Goal: Information Seeking & Learning: Learn about a topic

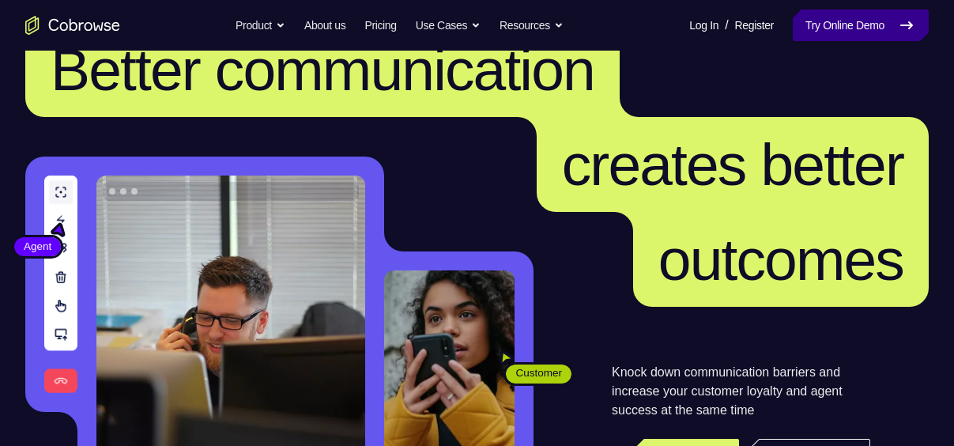
scroll to position [60, 0]
click at [831, 21] on link "Try Online Demo" at bounding box center [860, 25] width 136 height 32
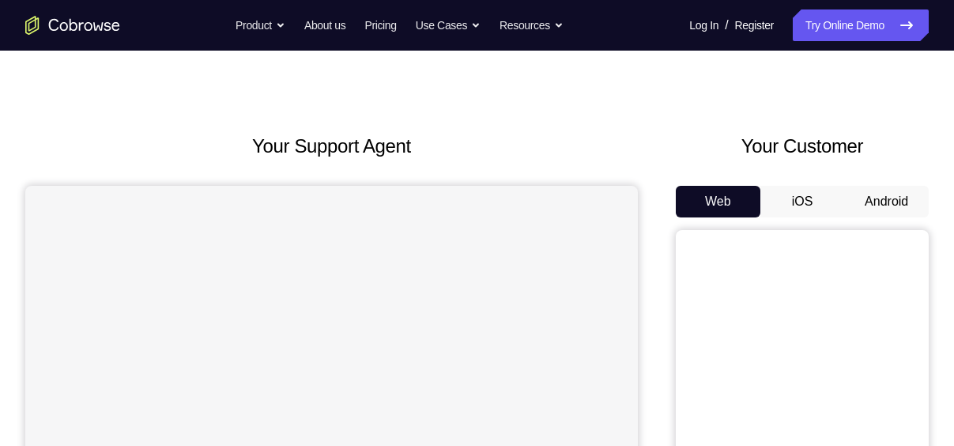
click at [696, 204] on button "Web" at bounding box center [717, 202] width 85 height 32
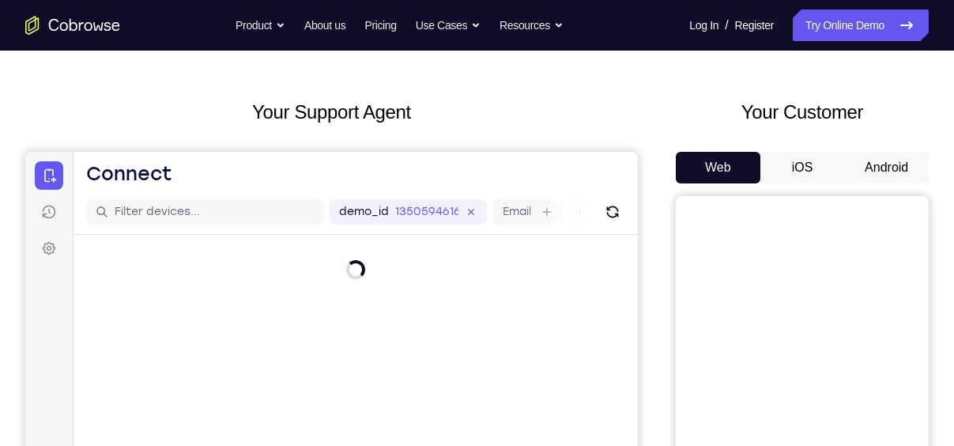
scroll to position [53, 0]
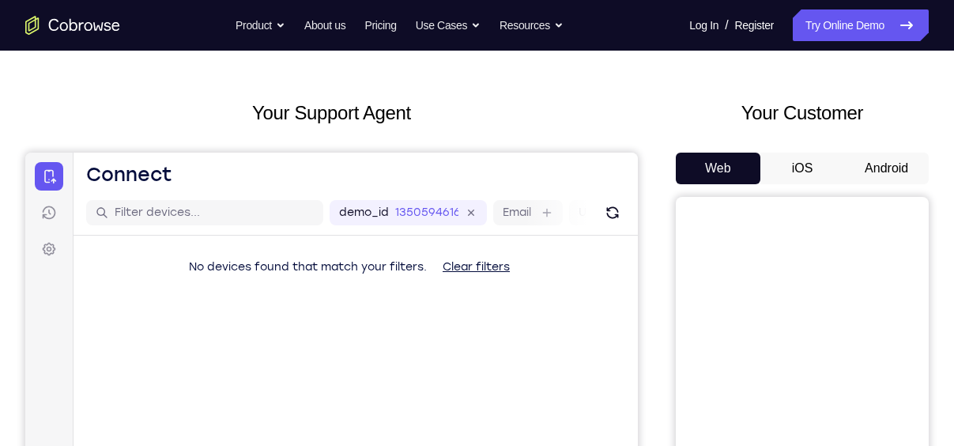
click at [885, 161] on button "Android" at bounding box center [886, 168] width 85 height 32
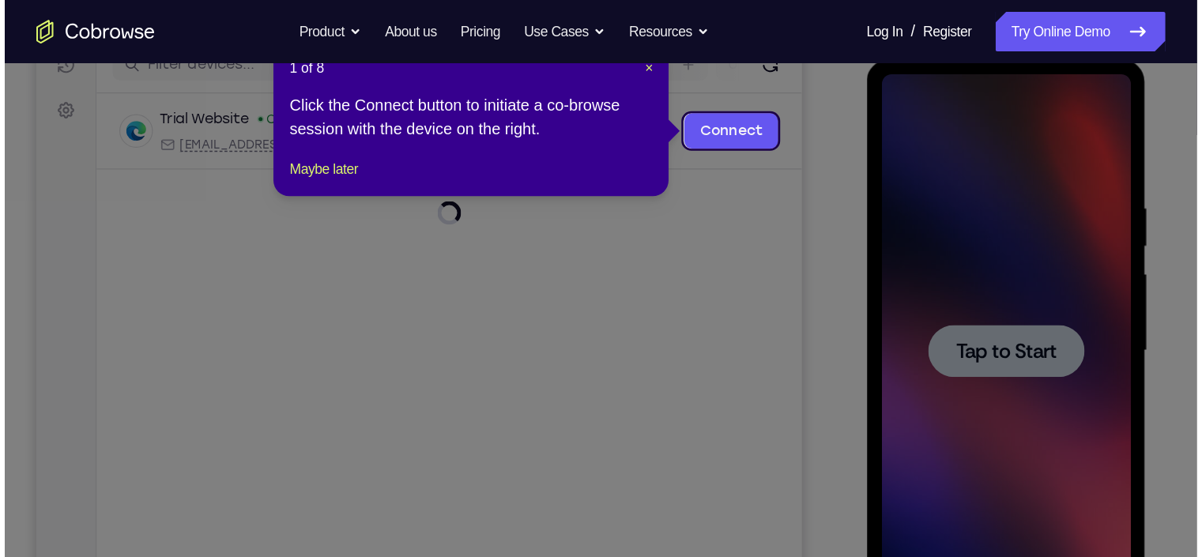
scroll to position [0, 0]
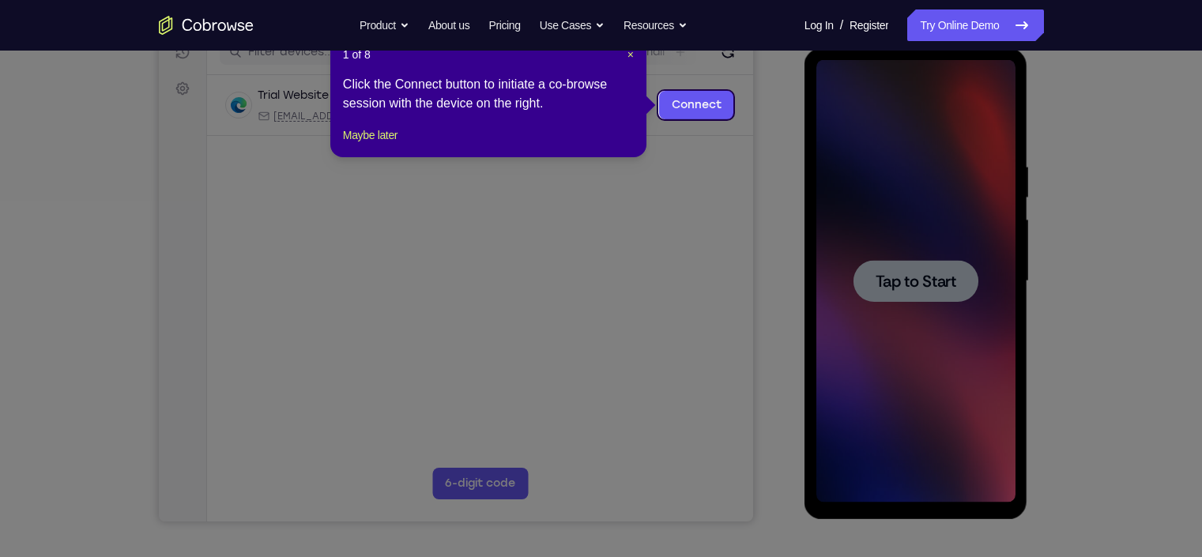
click at [890, 258] on icon at bounding box center [608, 278] width 1217 height 557
click at [627, 55] on span "×" at bounding box center [630, 54] width 6 height 13
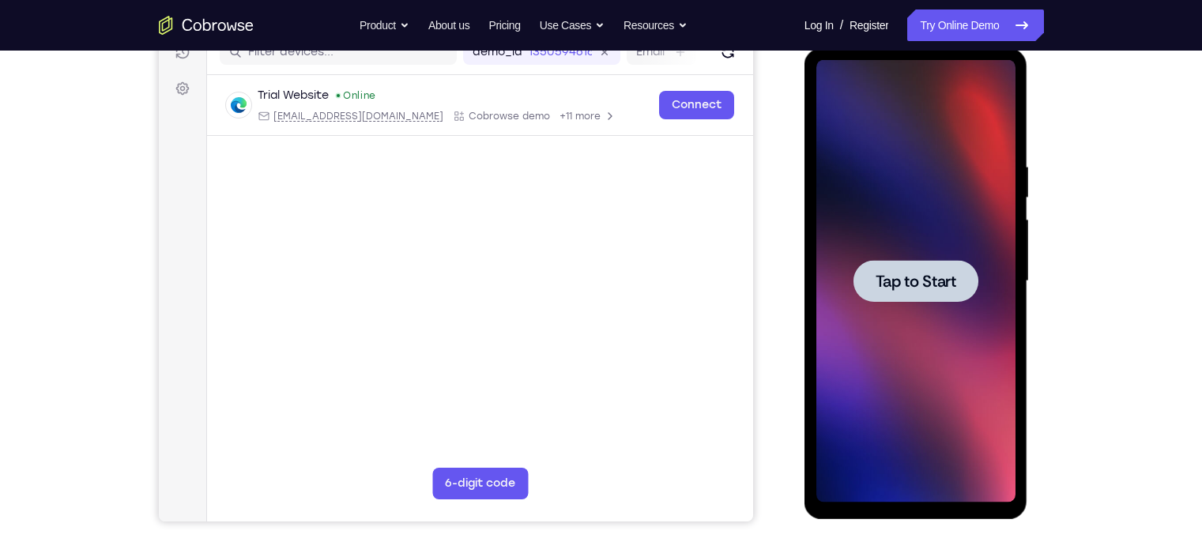
scroll to position [205, 0]
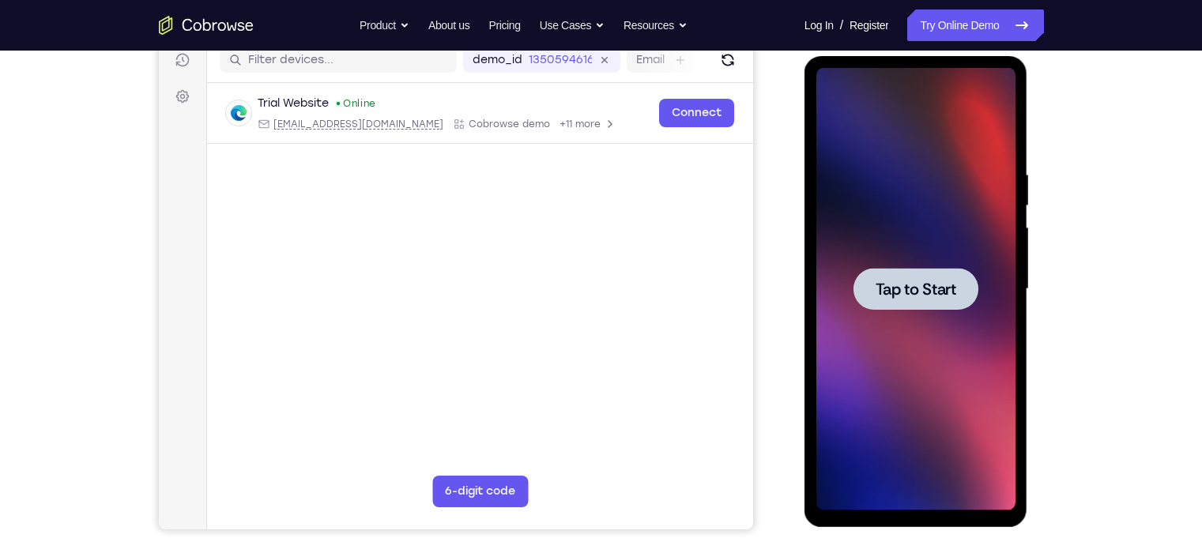
click at [863, 239] on div at bounding box center [915, 289] width 199 height 442
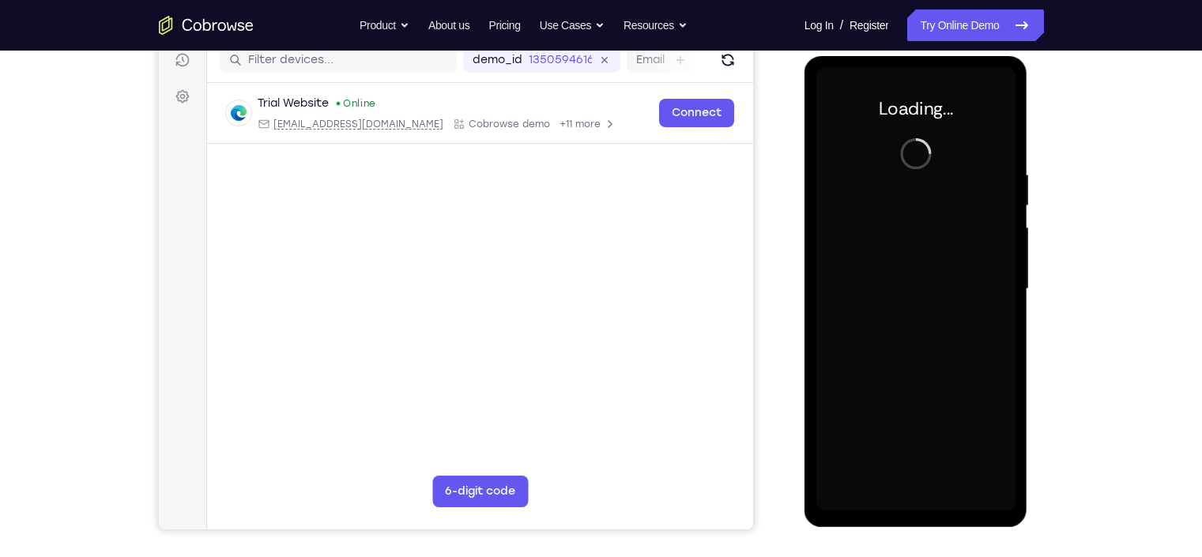
scroll to position [183, 0]
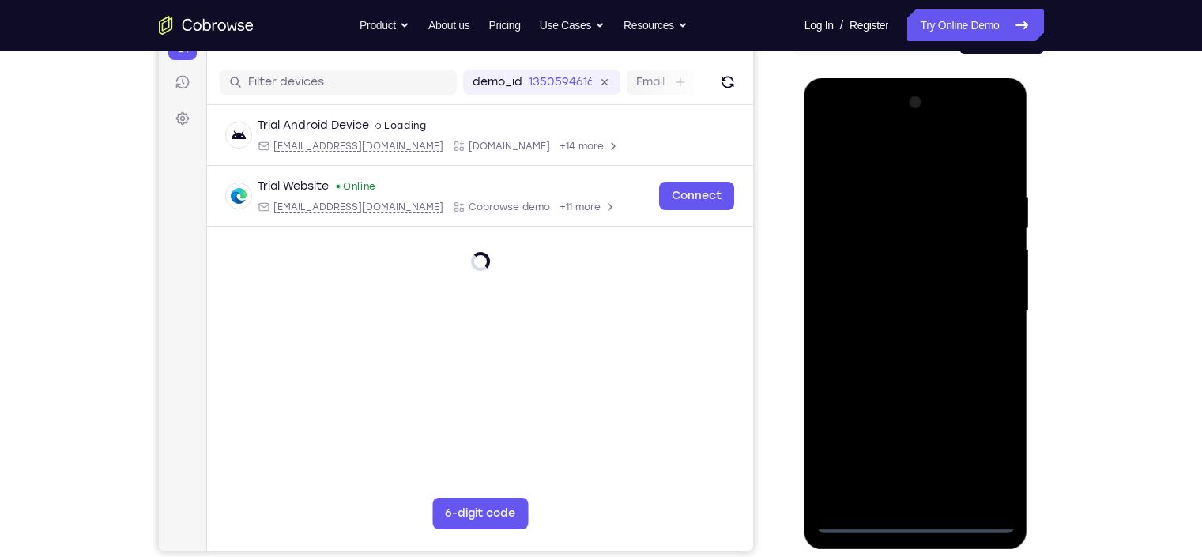
click at [914, 445] on div at bounding box center [915, 311] width 199 height 442
click at [953, 445] on div at bounding box center [915, 311] width 199 height 442
click at [905, 157] on div at bounding box center [915, 311] width 199 height 442
click at [845, 257] on div at bounding box center [915, 311] width 199 height 442
click at [888, 313] on div at bounding box center [915, 311] width 199 height 442
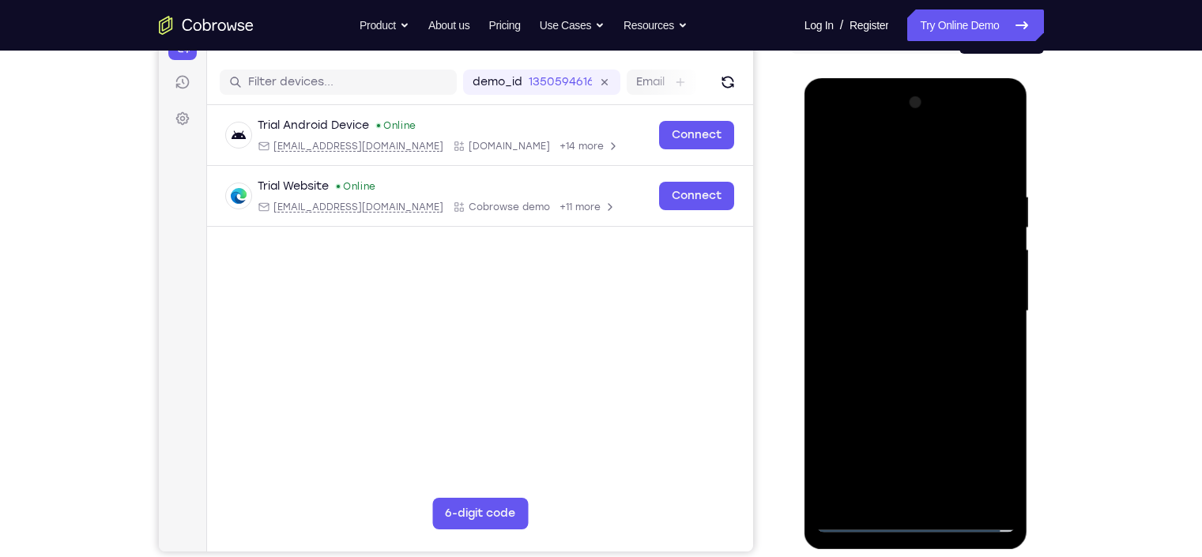
click at [904, 302] on div at bounding box center [915, 311] width 199 height 442
click at [905, 326] on div at bounding box center [915, 311] width 199 height 442
click at [901, 317] on div at bounding box center [915, 311] width 199 height 442
click at [953, 238] on div at bounding box center [915, 311] width 199 height 442
click at [897, 393] on div at bounding box center [915, 311] width 199 height 442
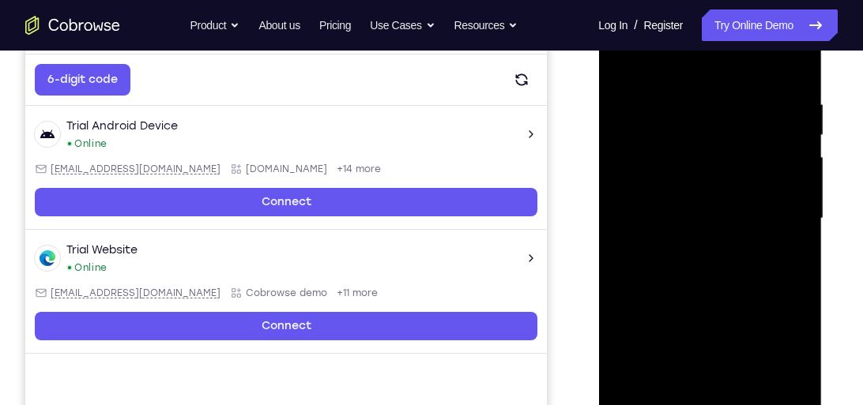
scroll to position [277, 0]
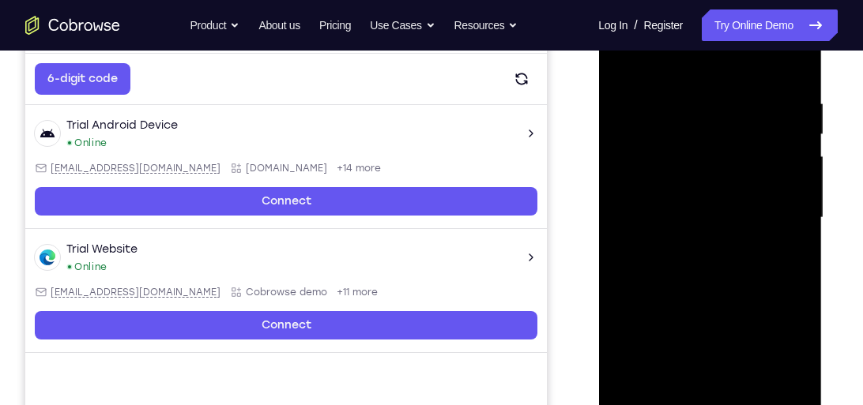
click at [719, 381] on div at bounding box center [709, 218] width 199 height 442
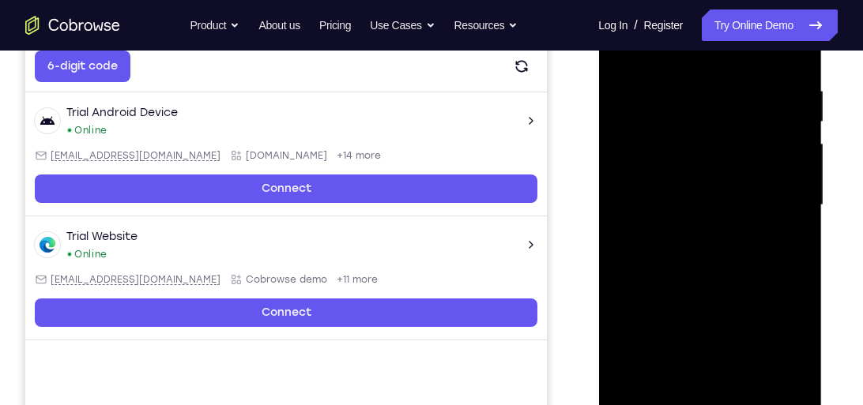
scroll to position [391, 0]
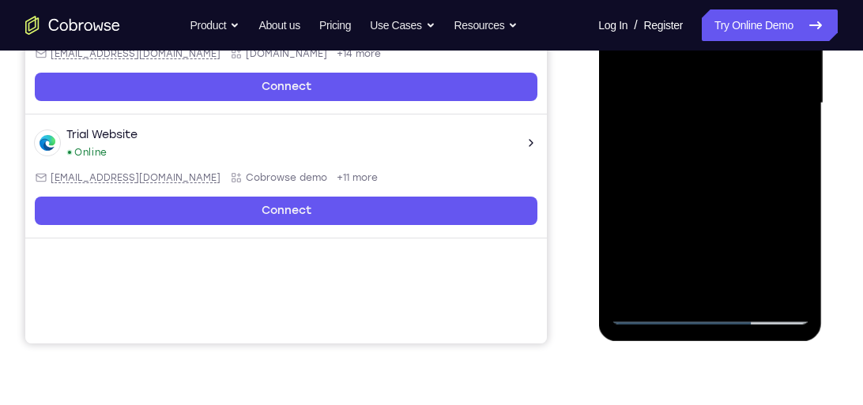
click at [653, 316] on div at bounding box center [709, 103] width 199 height 442
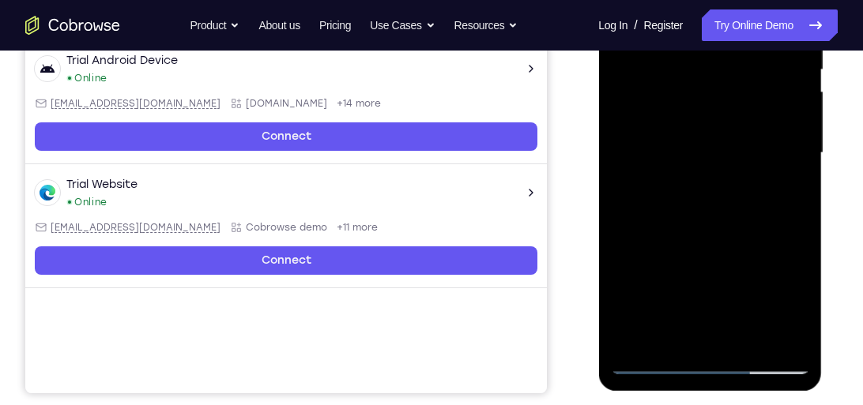
click at [697, 341] on div at bounding box center [709, 153] width 199 height 442
drag, startPoint x: 776, startPoint y: 119, endPoint x: 675, endPoint y: 134, distance: 101.3
click at [675, 134] on div at bounding box center [709, 153] width 199 height 442
drag, startPoint x: 765, startPoint y: 131, endPoint x: 595, endPoint y: 171, distance: 174.6
click at [598, 171] on html "Online web based iOS Simulators and Android Emulators. Run iPhone, iPad, Mobile…" at bounding box center [710, 157] width 225 height 474
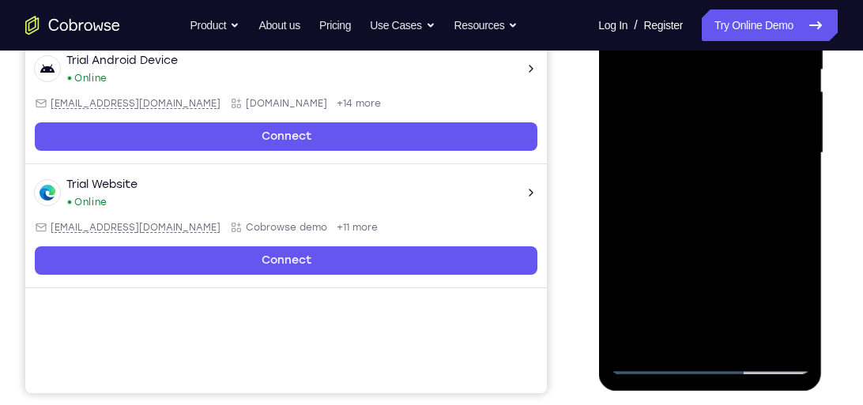
click at [660, 223] on div at bounding box center [709, 153] width 199 height 442
drag, startPoint x: 706, startPoint y: 249, endPoint x: 715, endPoint y: 157, distance: 92.1
click at [715, 157] on div at bounding box center [709, 153] width 199 height 442
drag, startPoint x: 706, startPoint y: 170, endPoint x: 688, endPoint y: 284, distance: 116.0
click at [688, 284] on div at bounding box center [709, 153] width 199 height 442
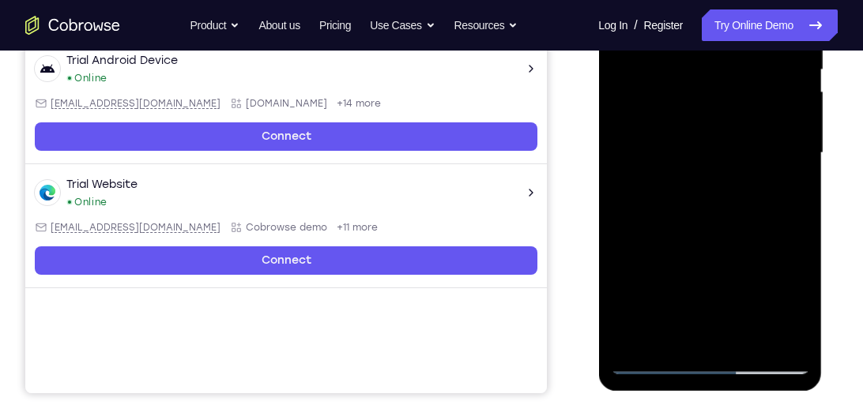
drag, startPoint x: 687, startPoint y: 172, endPoint x: 679, endPoint y: 245, distance: 73.0
click at [679, 245] on div at bounding box center [709, 153] width 199 height 442
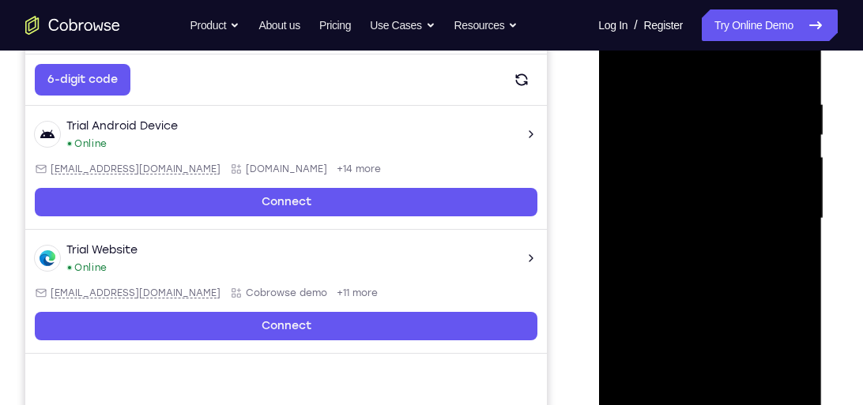
scroll to position [275, 0]
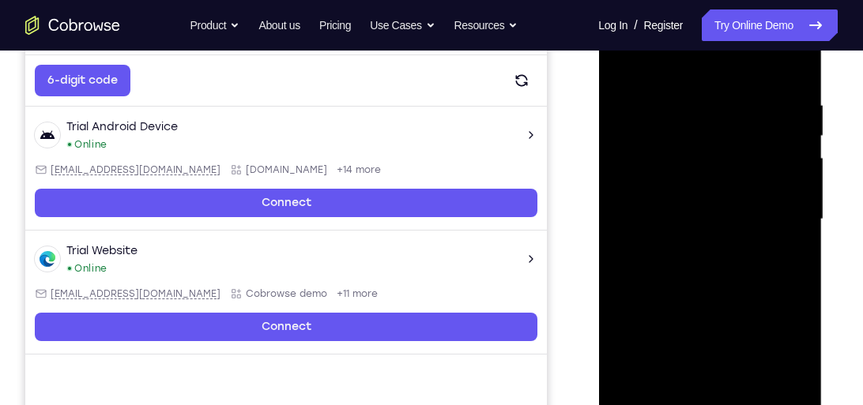
click at [762, 81] on div at bounding box center [709, 219] width 199 height 442
click at [720, 130] on div at bounding box center [709, 219] width 199 height 442
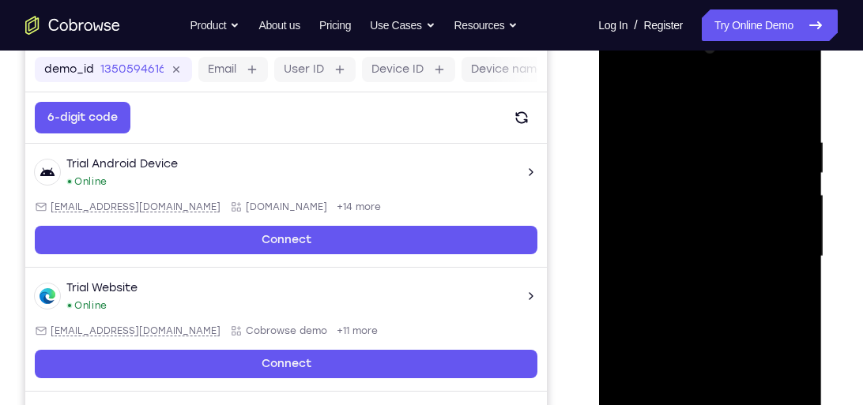
scroll to position [234, 0]
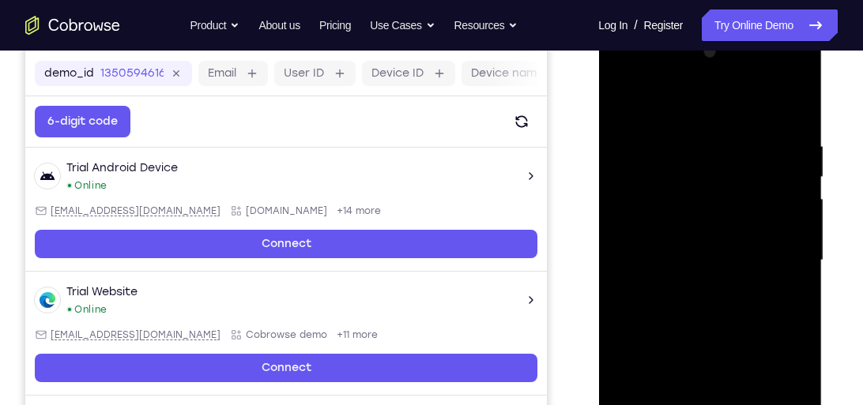
click at [623, 101] on div at bounding box center [709, 261] width 199 height 442
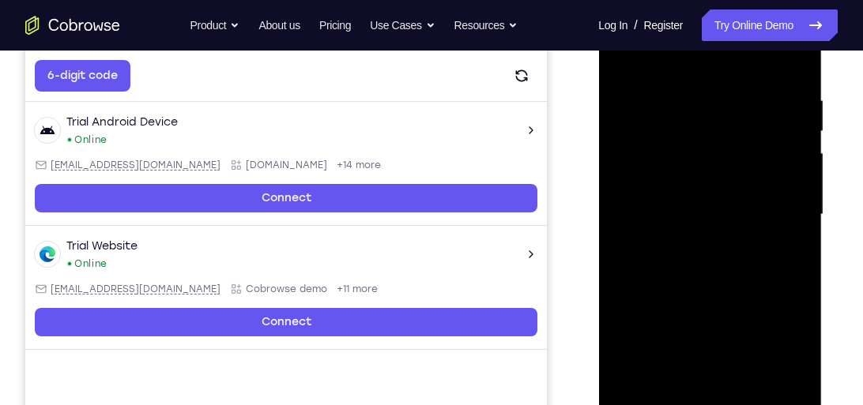
drag, startPoint x: 685, startPoint y: 175, endPoint x: 687, endPoint y: 135, distance: 40.3
click at [687, 135] on div at bounding box center [709, 215] width 199 height 442
drag, startPoint x: 672, startPoint y: 290, endPoint x: 721, endPoint y: 123, distance: 173.7
click at [721, 123] on div at bounding box center [709, 215] width 199 height 442
drag, startPoint x: 702, startPoint y: 302, endPoint x: 751, endPoint y: 115, distance: 193.5
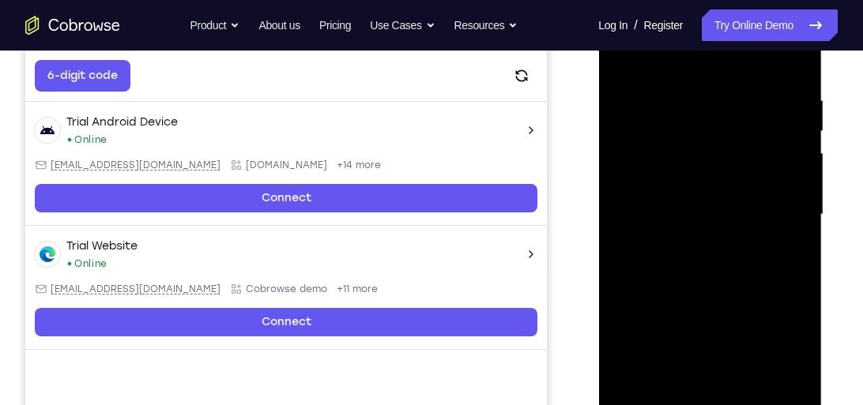
click at [751, 115] on div at bounding box center [709, 215] width 199 height 442
click at [739, 256] on div at bounding box center [709, 215] width 199 height 442
click at [623, 55] on div at bounding box center [709, 215] width 199 height 442
drag, startPoint x: 737, startPoint y: 263, endPoint x: 763, endPoint y: 91, distance: 174.2
click at [763, 91] on div at bounding box center [709, 215] width 199 height 442
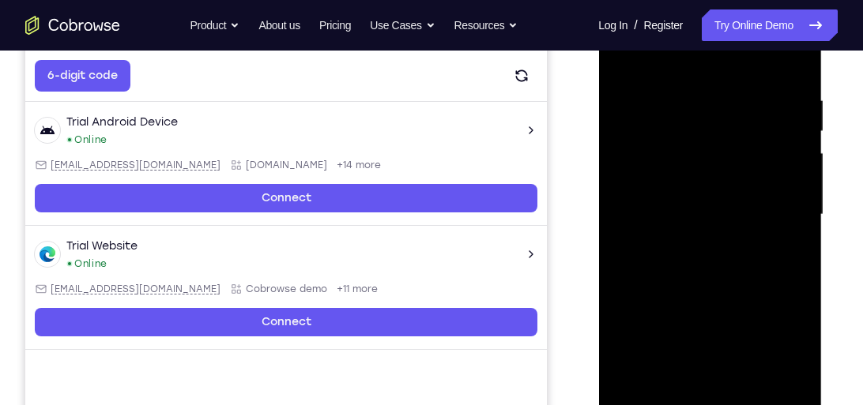
click at [730, 368] on div at bounding box center [709, 215] width 199 height 442
drag, startPoint x: 731, startPoint y: 315, endPoint x: 754, endPoint y: 152, distance: 164.5
click at [754, 152] on div at bounding box center [709, 215] width 199 height 442
drag, startPoint x: 743, startPoint y: 122, endPoint x: 761, endPoint y: 442, distance: 320.5
click at [761, 442] on div at bounding box center [710, 217] width 224 height 471
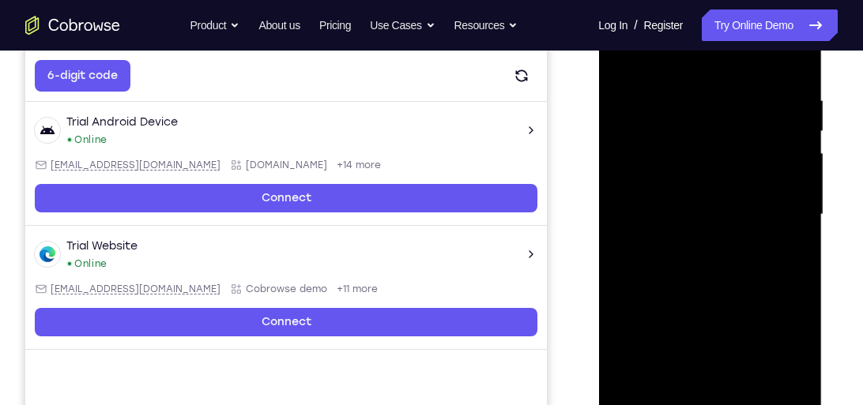
click at [745, 194] on div at bounding box center [709, 215] width 199 height 442
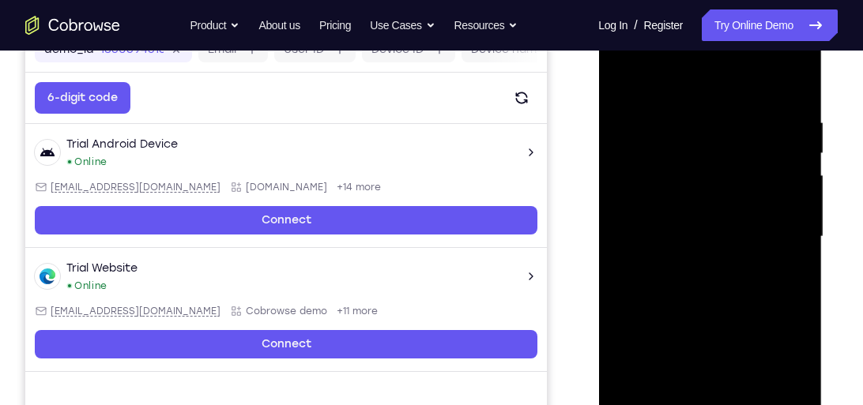
scroll to position [257, 0]
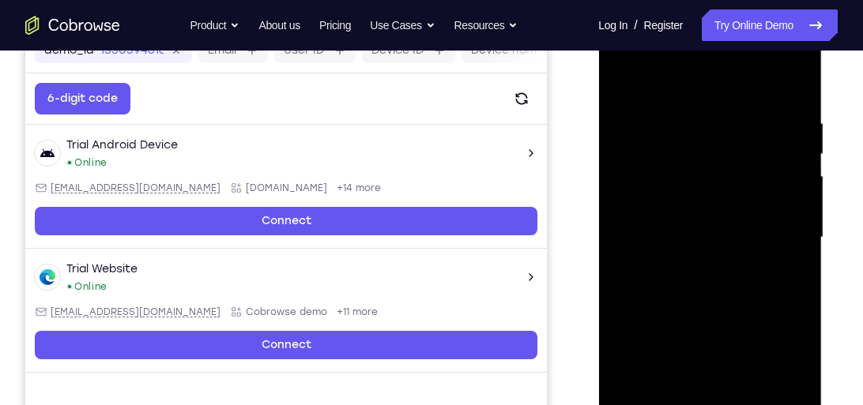
click at [623, 77] on div at bounding box center [709, 238] width 199 height 442
drag, startPoint x: 671, startPoint y: 119, endPoint x: 720, endPoint y: 320, distance: 206.7
click at [720, 320] on div at bounding box center [709, 238] width 199 height 442
drag, startPoint x: 696, startPoint y: 202, endPoint x: 705, endPoint y: 148, distance: 55.2
click at [705, 148] on div at bounding box center [709, 238] width 199 height 442
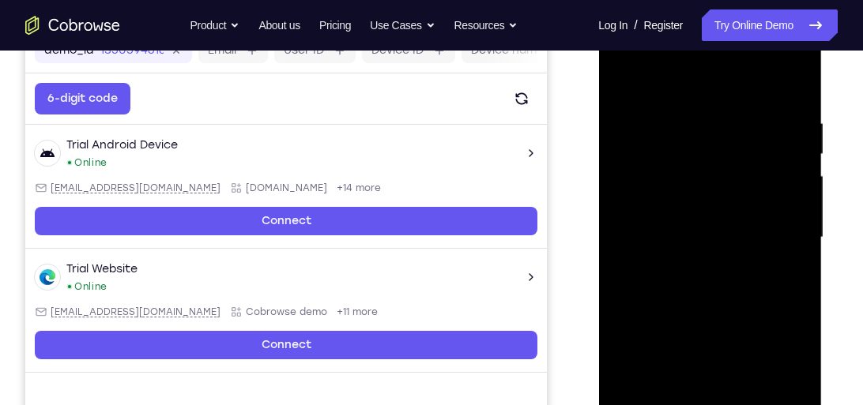
drag, startPoint x: 705, startPoint y: 148, endPoint x: 708, endPoint y: 325, distance: 177.8
click at [708, 325] on div at bounding box center [709, 238] width 199 height 442
click at [632, 73] on div at bounding box center [709, 238] width 199 height 442
drag, startPoint x: 703, startPoint y: 302, endPoint x: 736, endPoint y: 145, distance: 159.9
click at [736, 145] on div at bounding box center [709, 238] width 199 height 442
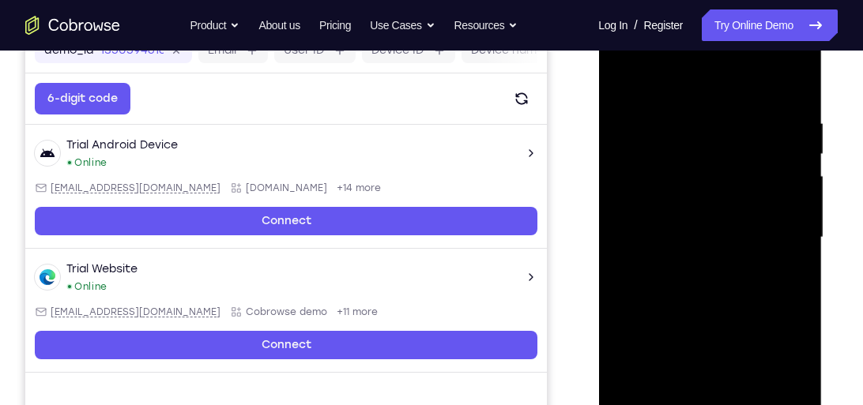
drag, startPoint x: 707, startPoint y: 281, endPoint x: 760, endPoint y: -17, distance: 302.5
click at [760, 5] on html "Online web based iOS Simulators and Android Emulators. Run iPhone, iPad, Mobile…" at bounding box center [710, 242] width 225 height 474
drag, startPoint x: 702, startPoint y: 347, endPoint x: 747, endPoint y: 139, distance: 212.6
click at [747, 139] on div at bounding box center [709, 238] width 199 height 442
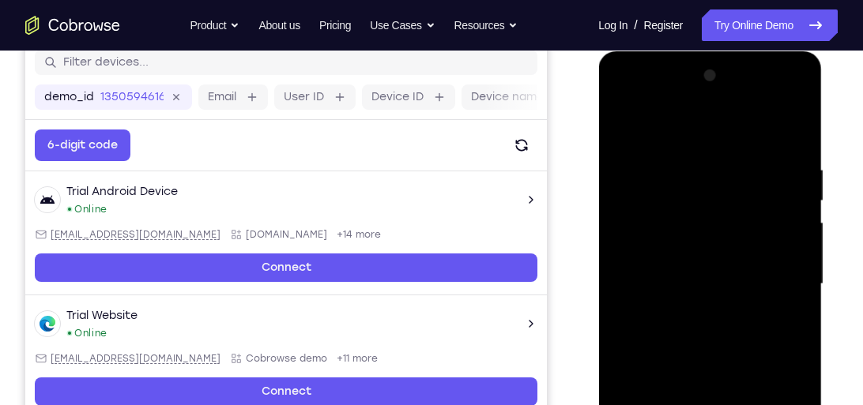
scroll to position [209, 0]
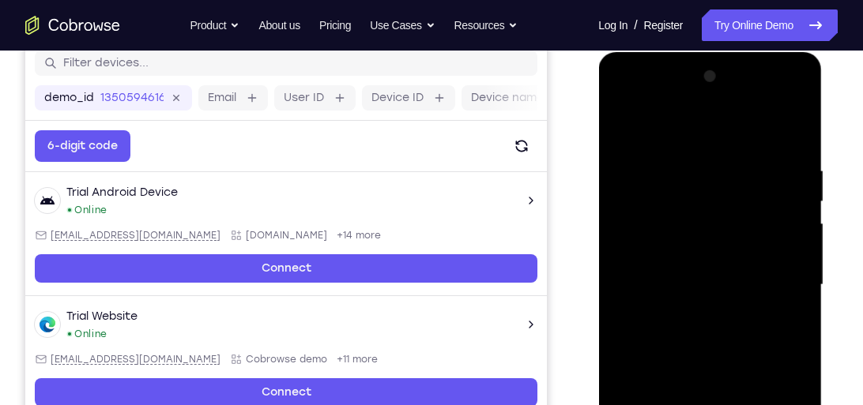
drag, startPoint x: 718, startPoint y: 212, endPoint x: 718, endPoint y: -54, distance: 265.4
click at [718, 52] on html "Online web based iOS Simulators and Android Emulators. Run iPhone, iPad, Mobile…" at bounding box center [710, 289] width 225 height 474
drag, startPoint x: 709, startPoint y: 381, endPoint x: 727, endPoint y: 151, distance: 230.6
click at [727, 151] on div at bounding box center [709, 285] width 199 height 442
drag, startPoint x: 691, startPoint y: 354, endPoint x: 743, endPoint y: 116, distance: 243.4
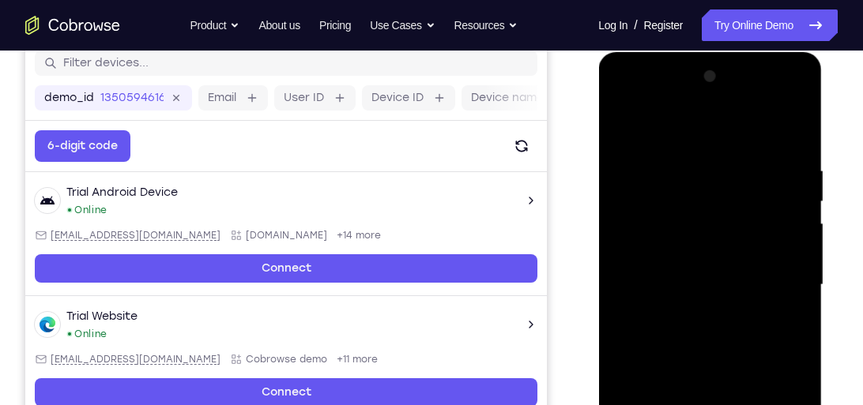
click at [743, 116] on div at bounding box center [709, 285] width 199 height 442
drag, startPoint x: 702, startPoint y: 326, endPoint x: 739, endPoint y: 98, distance: 231.4
click at [739, 98] on div at bounding box center [709, 285] width 199 height 442
drag, startPoint x: 697, startPoint y: 355, endPoint x: 777, endPoint y: 84, distance: 282.7
click at [777, 84] on div at bounding box center [709, 285] width 199 height 442
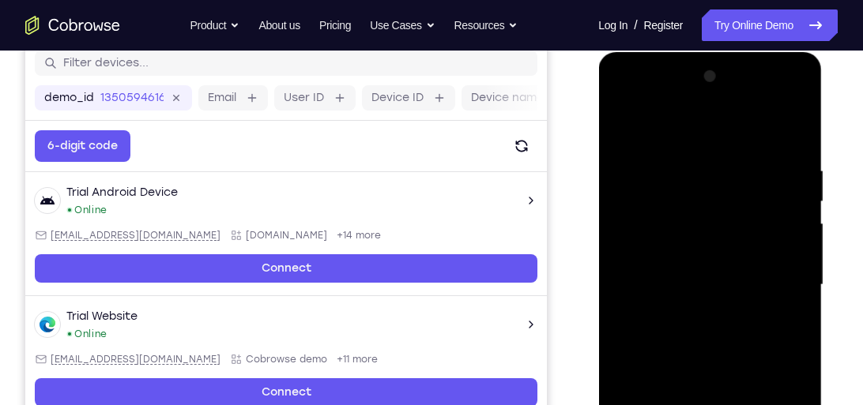
drag, startPoint x: 687, startPoint y: 366, endPoint x: 763, endPoint y: 149, distance: 230.4
click at [763, 149] on div at bounding box center [709, 285] width 199 height 442
drag, startPoint x: 682, startPoint y: 365, endPoint x: 788, endPoint y: 126, distance: 262.1
click at [788, 126] on div at bounding box center [709, 285] width 199 height 442
drag, startPoint x: 681, startPoint y: 337, endPoint x: 777, endPoint y: 149, distance: 210.9
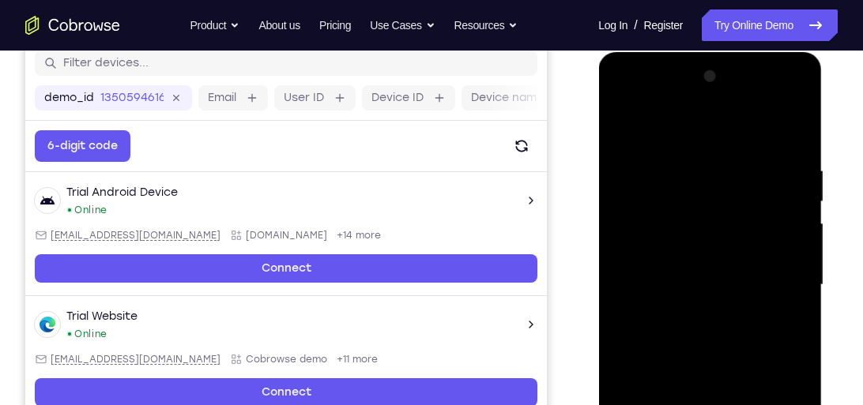
click at [777, 149] on div at bounding box center [709, 285] width 199 height 442
drag, startPoint x: 656, startPoint y: 388, endPoint x: 717, endPoint y: 93, distance: 300.9
click at [717, 93] on div at bounding box center [709, 285] width 199 height 442
drag, startPoint x: 653, startPoint y: 304, endPoint x: 770, endPoint y: 43, distance: 286.0
click at [770, 52] on html "Online web based iOS Simulators and Android Emulators. Run iPhone, iPad, Mobile…" at bounding box center [710, 289] width 225 height 474
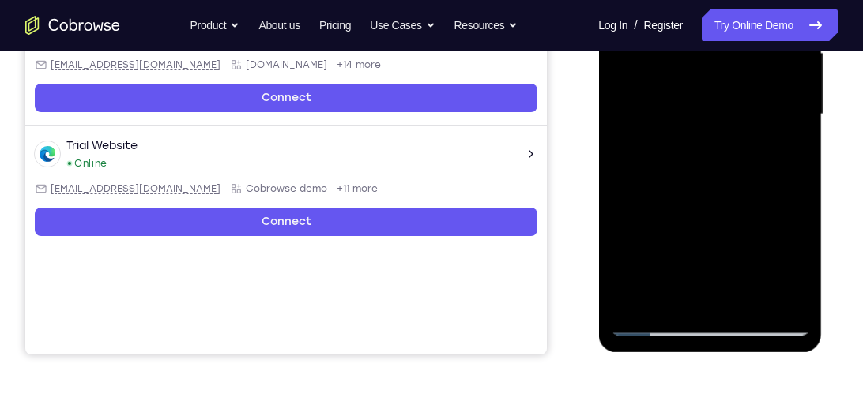
scroll to position [382, 0]
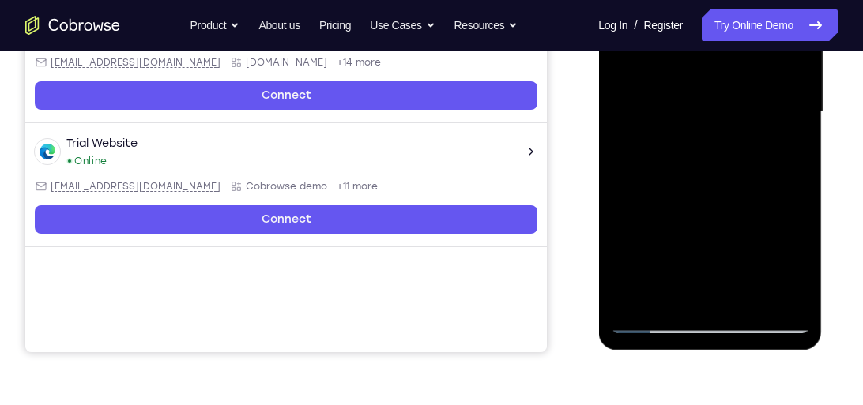
click at [649, 325] on div at bounding box center [709, 112] width 199 height 442
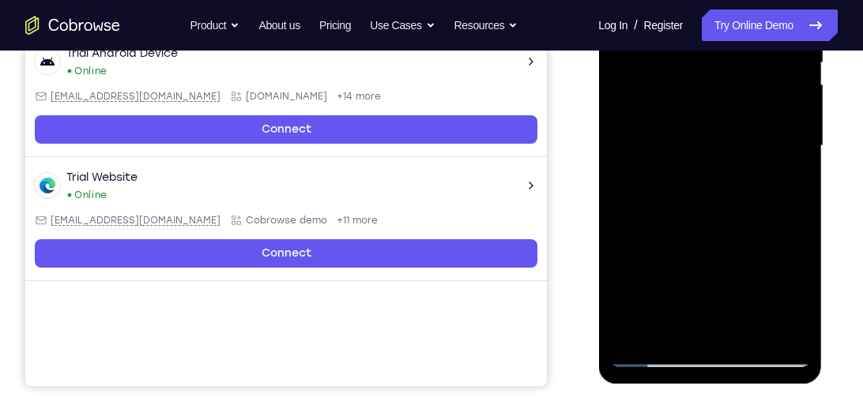
scroll to position [371, 0]
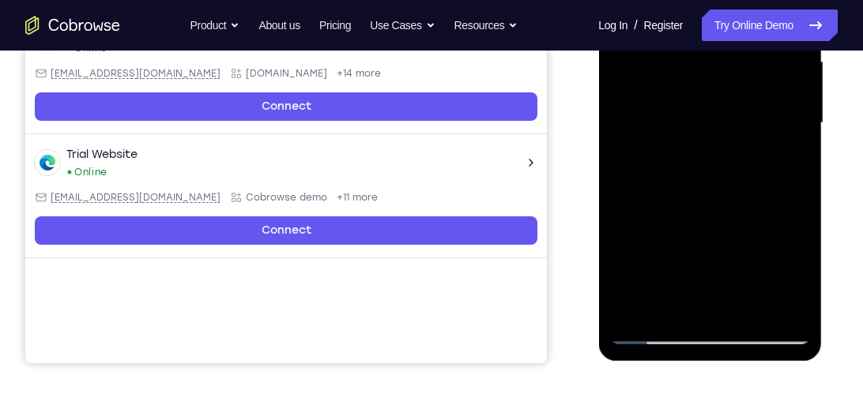
click at [722, 314] on div at bounding box center [709, 123] width 199 height 442
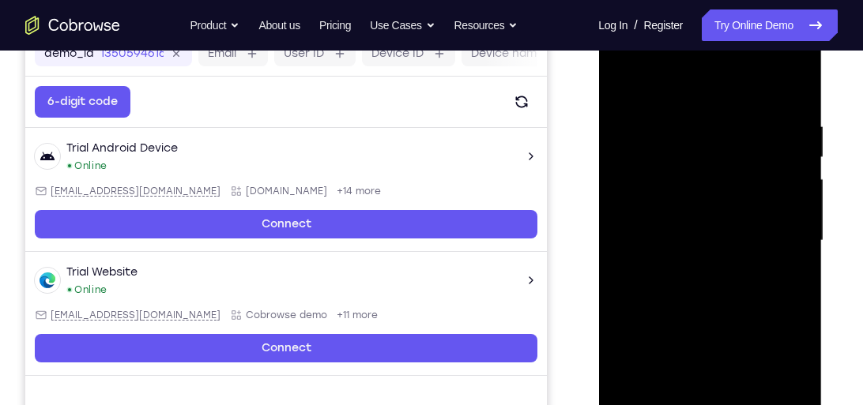
scroll to position [220, 0]
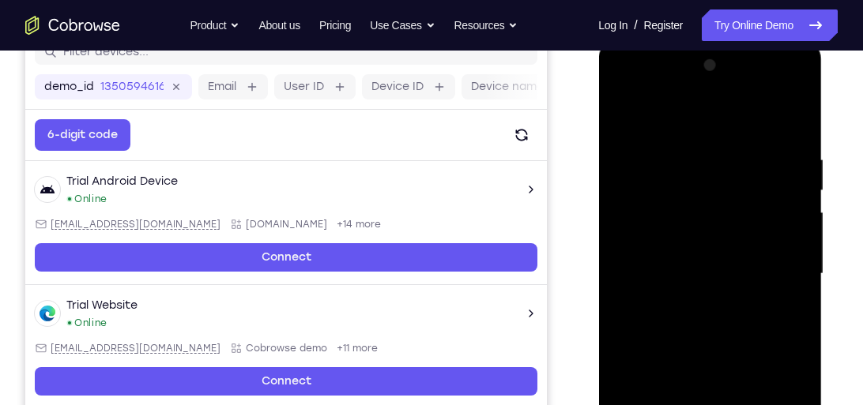
drag, startPoint x: 679, startPoint y: 216, endPoint x: 773, endPoint y: 217, distance: 94.0
click at [773, 217] on div at bounding box center [709, 274] width 199 height 442
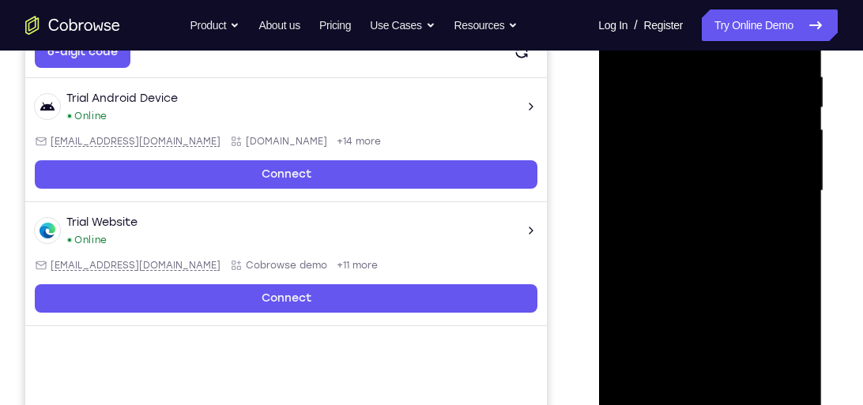
scroll to position [304, 0]
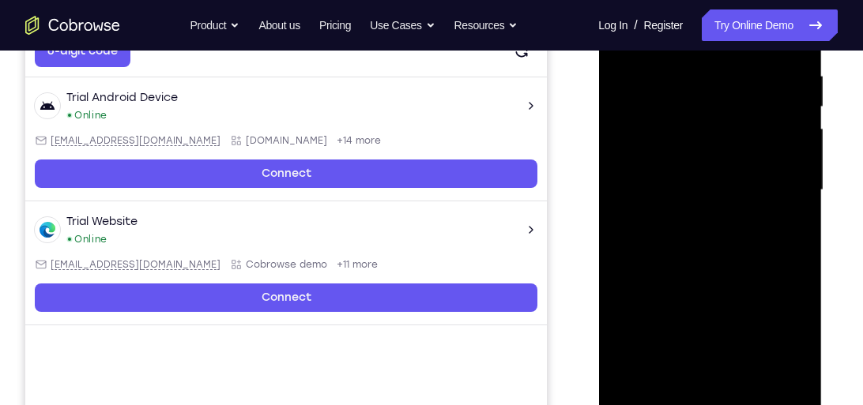
drag, startPoint x: 736, startPoint y: 293, endPoint x: 764, endPoint y: 87, distance: 208.0
click at [764, 87] on div at bounding box center [709, 190] width 199 height 442
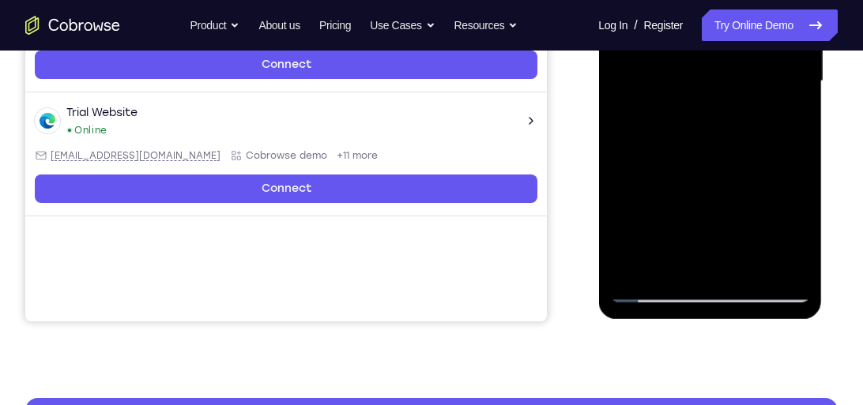
drag, startPoint x: 702, startPoint y: 224, endPoint x: 729, endPoint y: 116, distance: 110.9
click at [729, 116] on div at bounding box center [709, 81] width 199 height 442
drag, startPoint x: 677, startPoint y: 187, endPoint x: 737, endPoint y: 21, distance: 177.2
click at [737, 21] on div at bounding box center [709, 81] width 199 height 442
drag, startPoint x: 669, startPoint y: 228, endPoint x: 722, endPoint y: 92, distance: 145.8
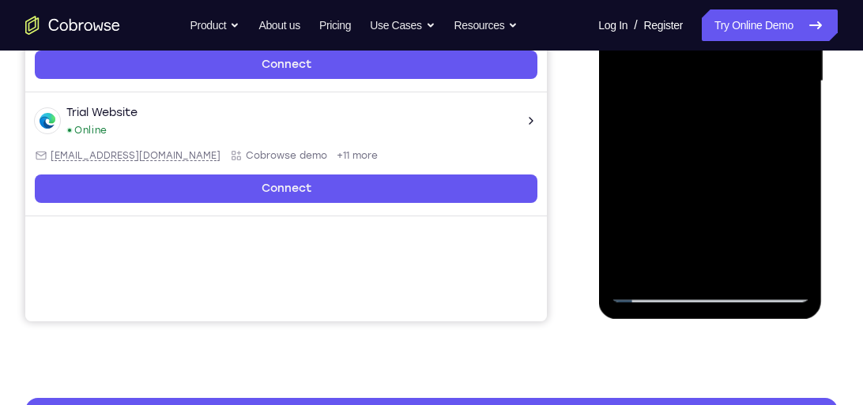
click at [722, 92] on div at bounding box center [709, 81] width 199 height 442
drag, startPoint x: 675, startPoint y: 221, endPoint x: 765, endPoint y: 38, distance: 203.9
click at [765, 38] on div at bounding box center [709, 81] width 199 height 442
drag, startPoint x: 656, startPoint y: 218, endPoint x: 787, endPoint y: 40, distance: 220.4
click at [787, 40] on div at bounding box center [709, 81] width 199 height 442
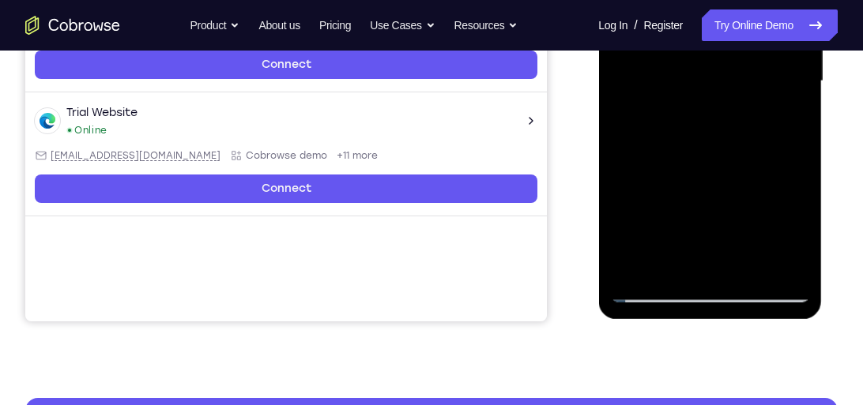
drag, startPoint x: 668, startPoint y: 206, endPoint x: 782, endPoint y: 53, distance: 190.9
click at [782, 53] on div at bounding box center [709, 81] width 199 height 442
drag, startPoint x: 682, startPoint y: 204, endPoint x: 729, endPoint y: 100, distance: 114.5
click at [729, 100] on div at bounding box center [709, 81] width 199 height 442
drag, startPoint x: 645, startPoint y: 203, endPoint x: 751, endPoint y: 102, distance: 145.8
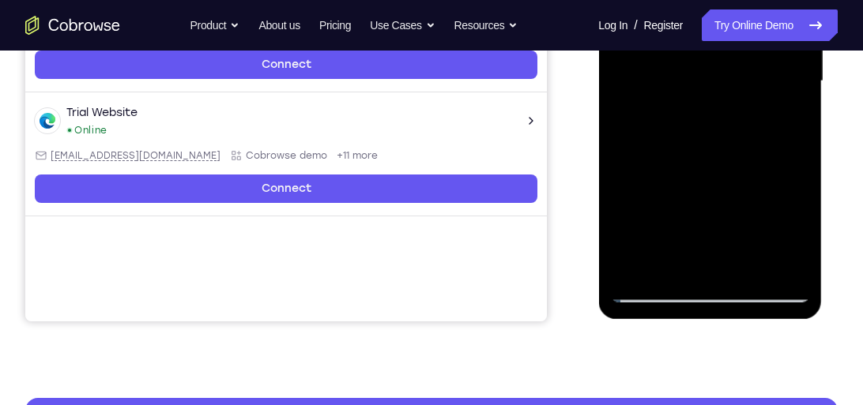
click at [751, 102] on div at bounding box center [709, 81] width 199 height 442
drag, startPoint x: 661, startPoint y: 228, endPoint x: 747, endPoint y: 82, distance: 169.2
click at [747, 82] on div at bounding box center [709, 81] width 199 height 442
drag, startPoint x: 668, startPoint y: 221, endPoint x: 769, endPoint y: 41, distance: 206.2
click at [769, 41] on div at bounding box center [709, 81] width 199 height 442
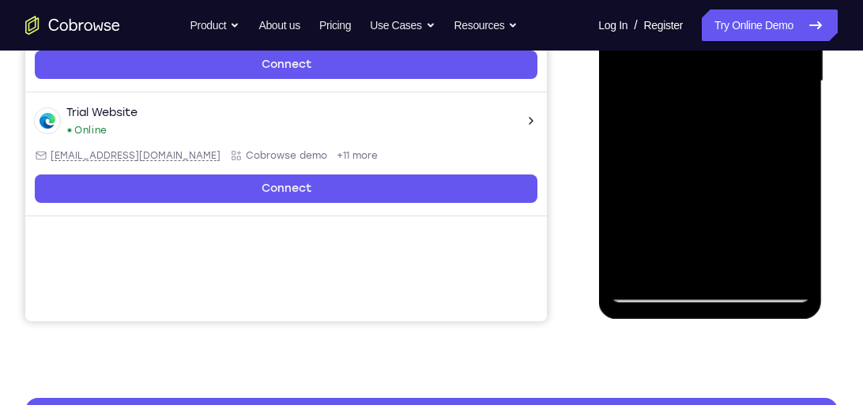
drag, startPoint x: 677, startPoint y: 197, endPoint x: 758, endPoint y: 79, distance: 143.1
click at [758, 79] on div at bounding box center [709, 81] width 199 height 442
drag, startPoint x: 758, startPoint y: 79, endPoint x: 684, endPoint y: 226, distance: 164.6
click at [684, 226] on div at bounding box center [709, 81] width 199 height 442
click at [761, 164] on div at bounding box center [709, 81] width 199 height 442
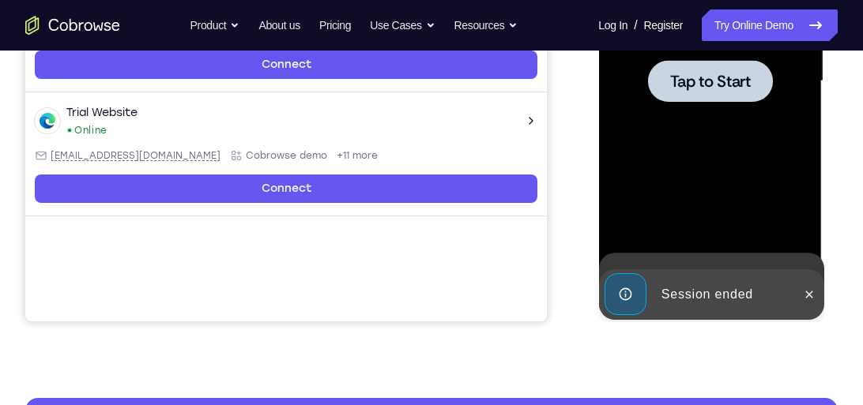
scroll to position [189, 0]
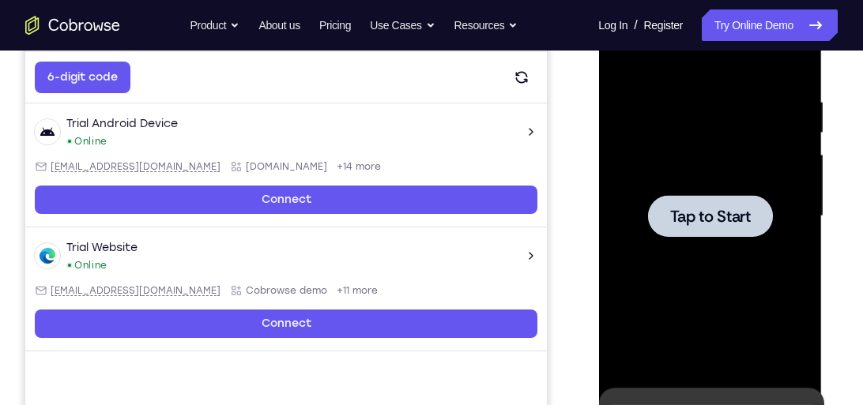
click at [749, 0] on html "Online web based iOS Simulators and Android Emulators. Run iPhone, iPad, Mobile…" at bounding box center [710, 220] width 225 height 474
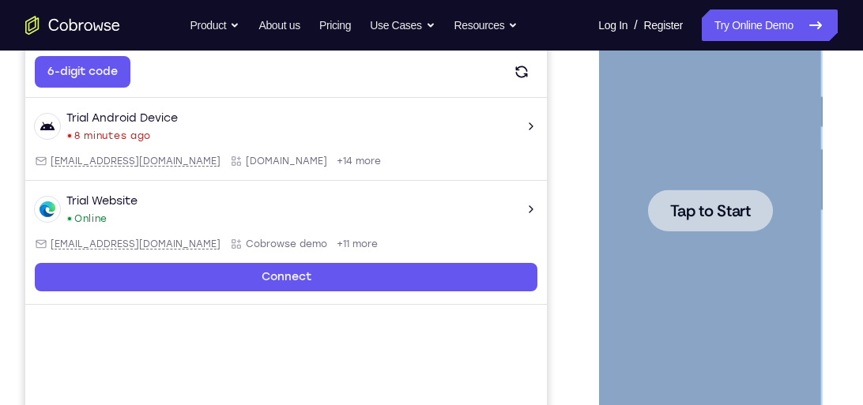
scroll to position [284, 0]
